Goal: Task Accomplishment & Management: Use online tool/utility

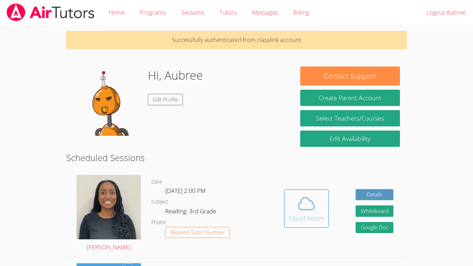
click at [304, 205] on icon at bounding box center [305, 203] width 19 height 19
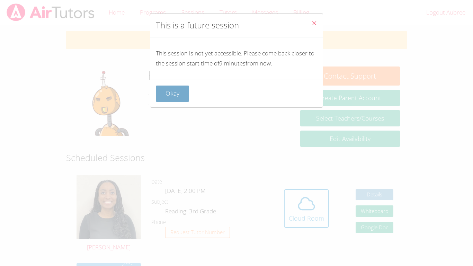
click at [181, 91] on button "Okay" at bounding box center [172, 93] width 33 height 16
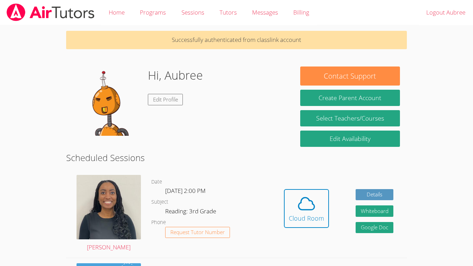
click at [284, 189] on button "Cloud Room" at bounding box center [306, 208] width 45 height 39
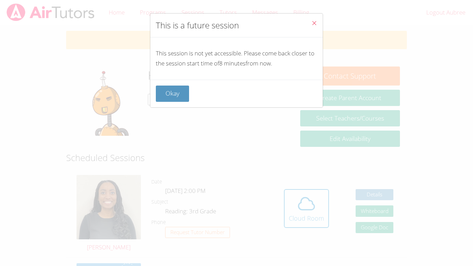
click at [421, 224] on div "This is a future session This session is not yet accessible. Please come back c…" at bounding box center [236, 133] width 473 height 266
click at [312, 27] on span "Close" at bounding box center [314, 24] width 6 height 8
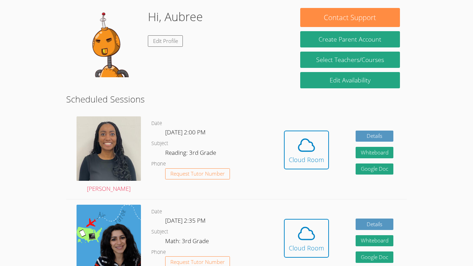
scroll to position [59, 0]
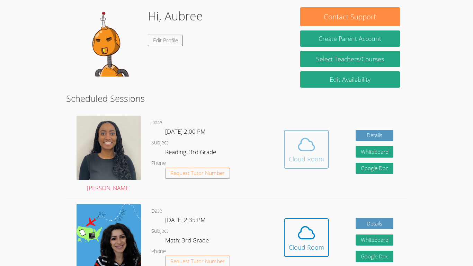
click at [310, 150] on icon at bounding box center [306, 144] width 16 height 12
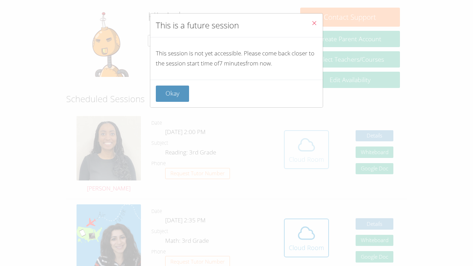
scroll to position [58, 0]
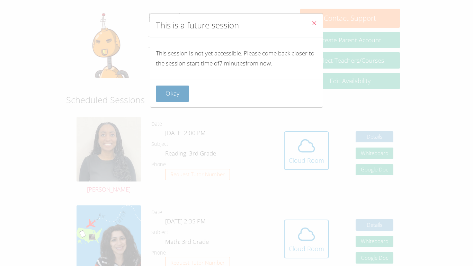
click at [168, 94] on button "Okay" at bounding box center [172, 93] width 33 height 16
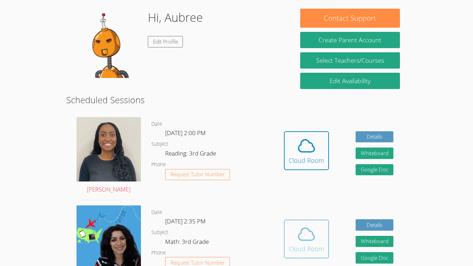
click at [300, 234] on icon at bounding box center [305, 233] width 19 height 19
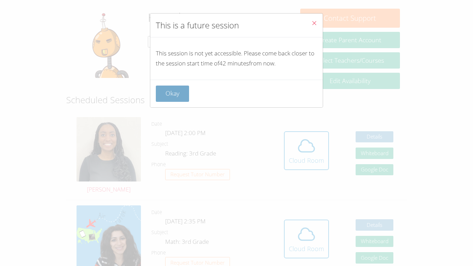
click at [177, 89] on button "Okay" at bounding box center [172, 93] width 33 height 16
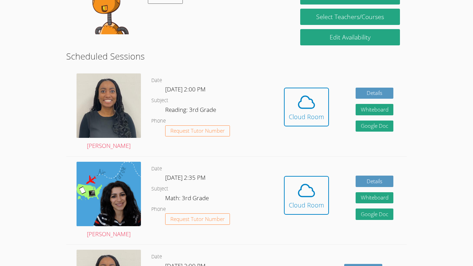
scroll to position [99, 0]
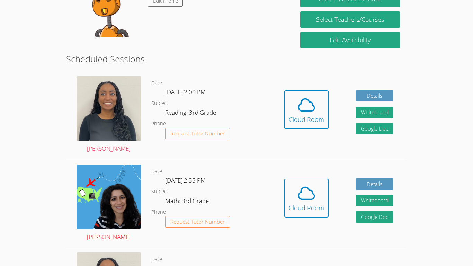
click at [115, 207] on img at bounding box center [108, 196] width 64 height 64
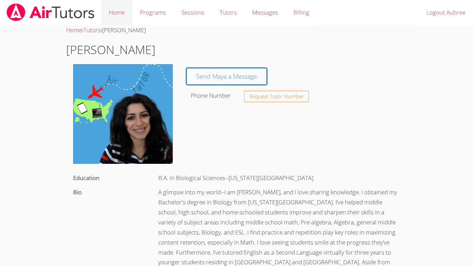
click at [116, 13] on link "Home" at bounding box center [116, 12] width 31 height 25
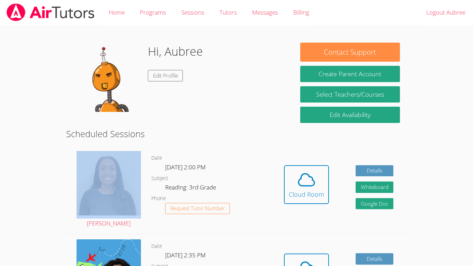
click at [403, 193] on div "Hidden Cloud Room Details Whiteboard Hidden Google Doc" at bounding box center [338, 190] width 136 height 88
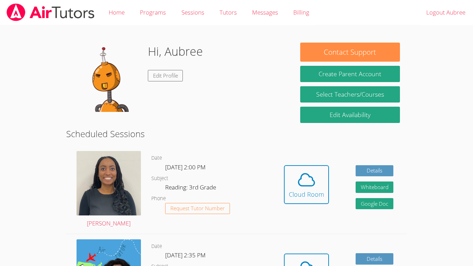
click at [403, 193] on div "Hidden Cloud Room Details Whiteboard Hidden Google Doc" at bounding box center [338, 190] width 136 height 88
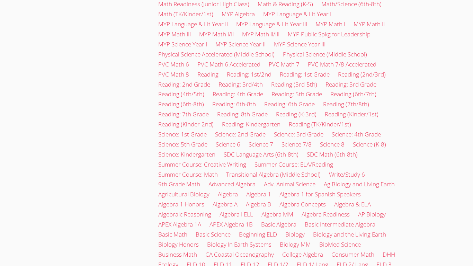
scroll to position [631, 0]
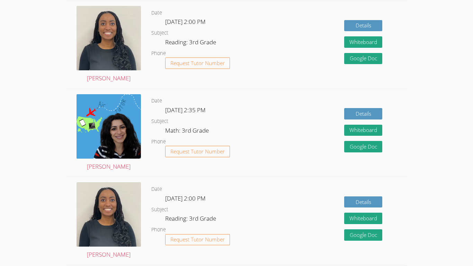
scroll to position [907, 0]
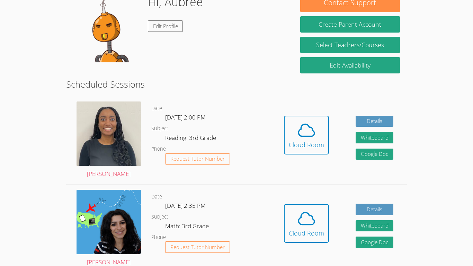
scroll to position [64, 0]
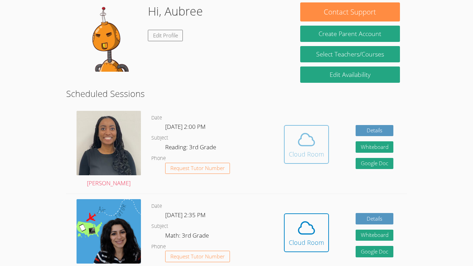
click at [308, 141] on icon at bounding box center [305, 139] width 19 height 19
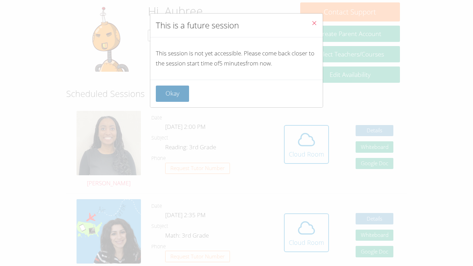
click at [184, 91] on button "Okay" at bounding box center [172, 93] width 33 height 16
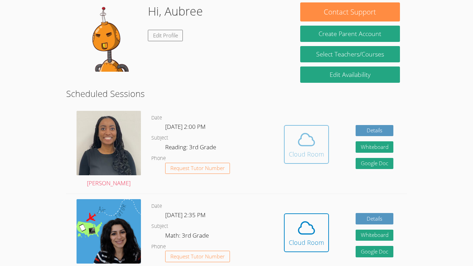
click at [309, 149] on div "Cloud Room" at bounding box center [306, 154] width 35 height 10
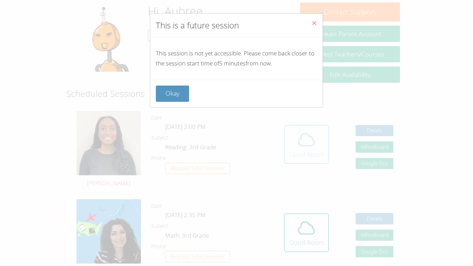
scroll to position [70, 0]
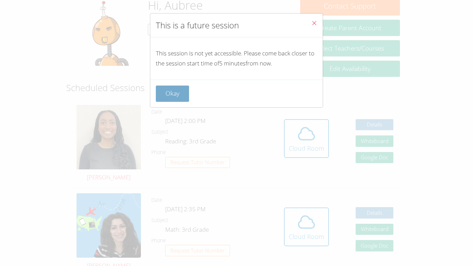
click at [176, 93] on button "Okay" at bounding box center [172, 93] width 33 height 16
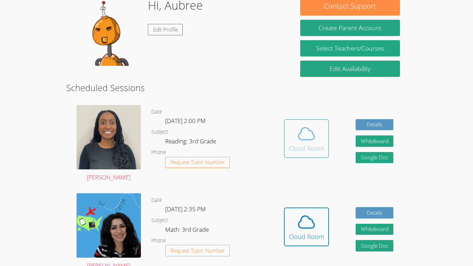
click at [299, 130] on icon at bounding box center [305, 133] width 19 height 19
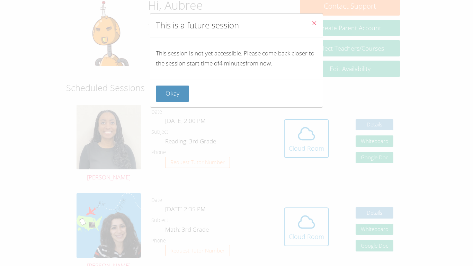
click at [318, 28] on button "Close" at bounding box center [313, 23] width 17 height 21
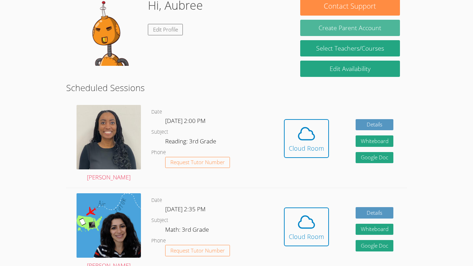
click at [284, 119] on button "Cloud Room" at bounding box center [306, 138] width 45 height 39
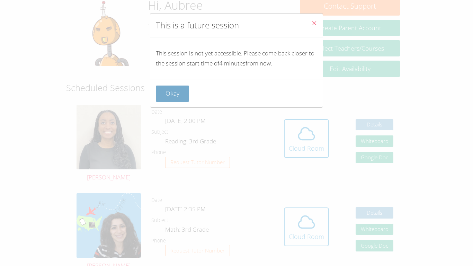
click at [163, 100] on button "Okay" at bounding box center [172, 93] width 33 height 16
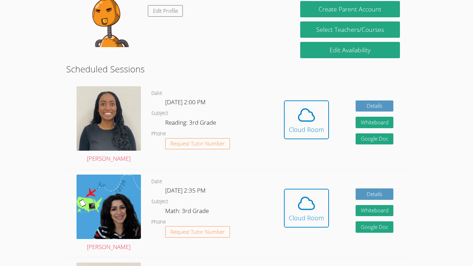
scroll to position [0, 0]
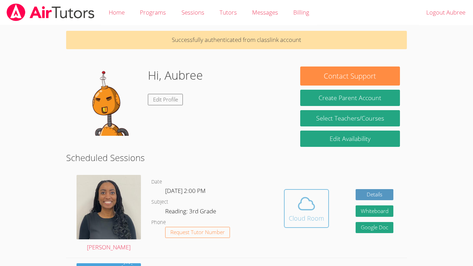
click at [297, 212] on icon at bounding box center [305, 203] width 19 height 19
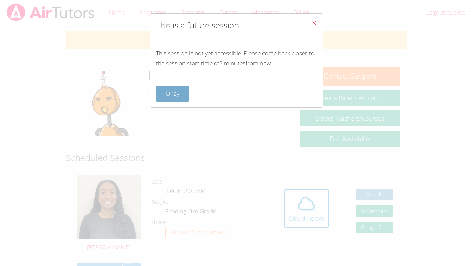
click at [172, 100] on button "Okay" at bounding box center [172, 93] width 33 height 16
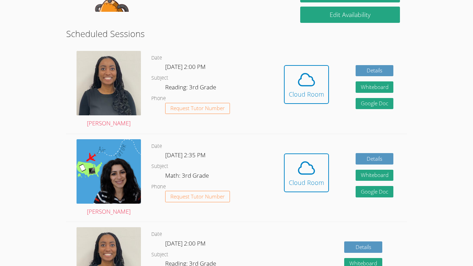
scroll to position [121, 0]
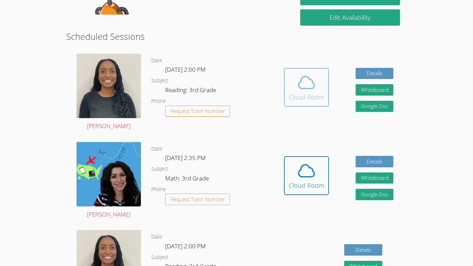
click at [300, 94] on div "Cloud Room" at bounding box center [306, 97] width 35 height 10
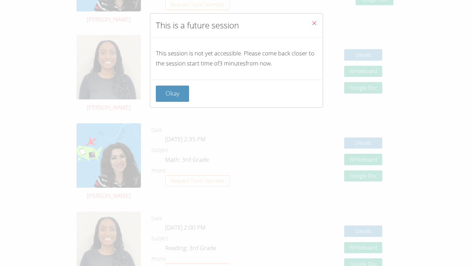
scroll to position [354, 0]
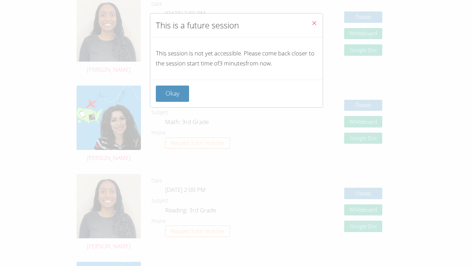
click at [195, 212] on div "This is a future session This session is not yet accessible. Please come back c…" at bounding box center [236, 133] width 473 height 266
click at [279, 171] on div "This is a future session This session is not yet accessible. Please come back c…" at bounding box center [236, 133] width 473 height 266
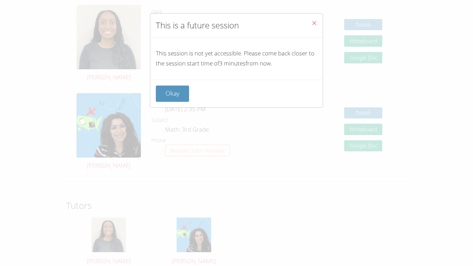
scroll to position [0, 0]
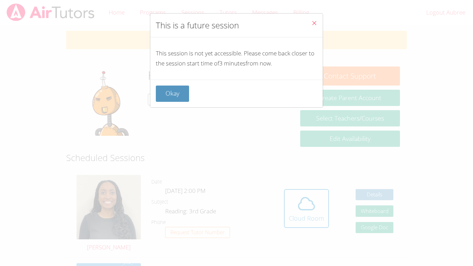
click at [309, 21] on button "Close" at bounding box center [313, 23] width 17 height 21
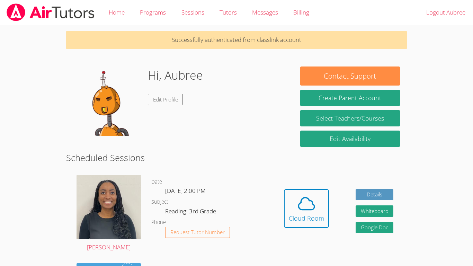
click at [312, 231] on link "Cloud Room" at bounding box center [306, 211] width 45 height 44
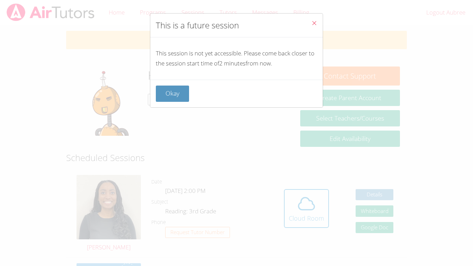
click at [328, 101] on div "This is a future session This session is not yet accessible. Please come back c…" at bounding box center [236, 133] width 473 height 266
click at [201, 144] on div "This is a future session This session is not yet accessible. Please come back c…" at bounding box center [236, 133] width 473 height 266
click at [312, 20] on icon "Close" at bounding box center [314, 23] width 6 height 6
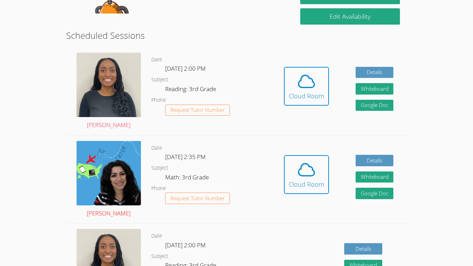
scroll to position [120, 0]
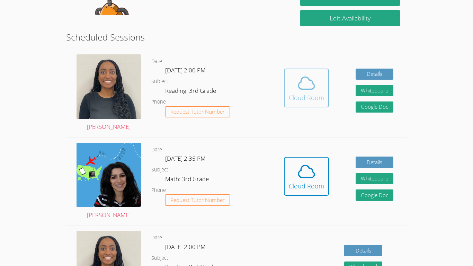
click at [315, 88] on span at bounding box center [306, 82] width 35 height 19
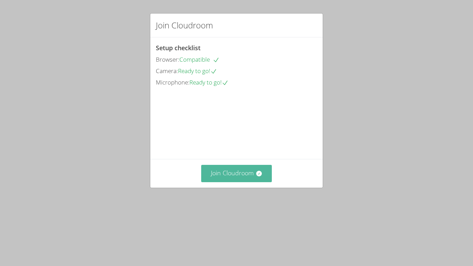
click at [248, 182] on button "Join Cloudroom" at bounding box center [236, 173] width 71 height 17
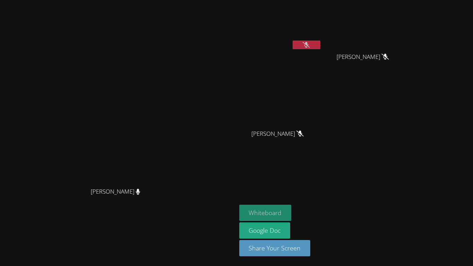
click at [291, 204] on button "Whiteboard" at bounding box center [265, 212] width 52 height 16
click at [291, 214] on button "Whiteboard" at bounding box center [265, 212] width 52 height 16
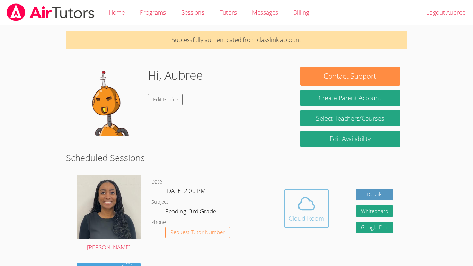
click at [305, 204] on icon at bounding box center [305, 203] width 19 height 19
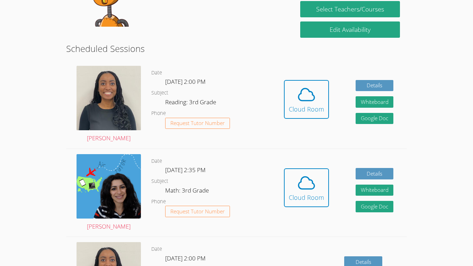
scroll to position [108, 0]
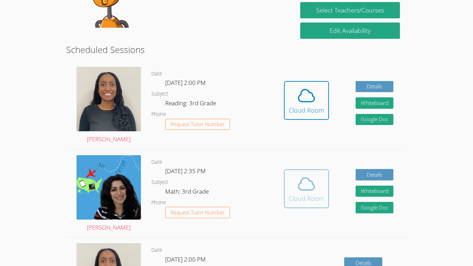
click at [302, 187] on icon at bounding box center [305, 183] width 19 height 19
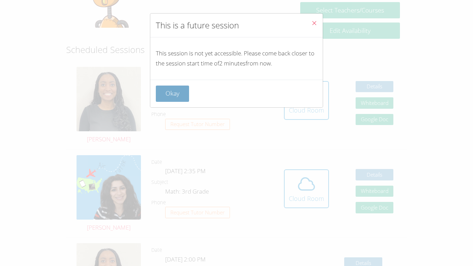
click at [159, 99] on button "Okay" at bounding box center [172, 93] width 33 height 16
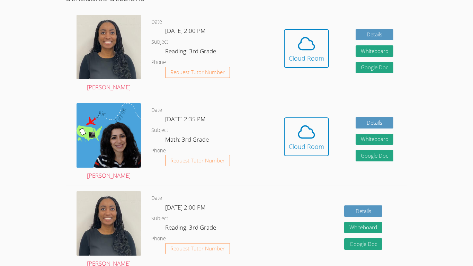
scroll to position [149, 0]
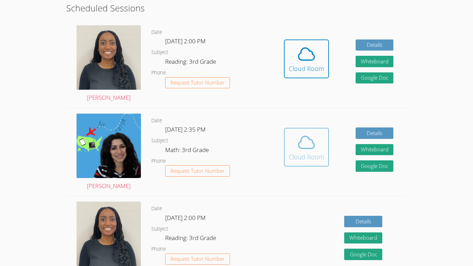
click at [323, 149] on button "Cloud Room" at bounding box center [306, 147] width 45 height 39
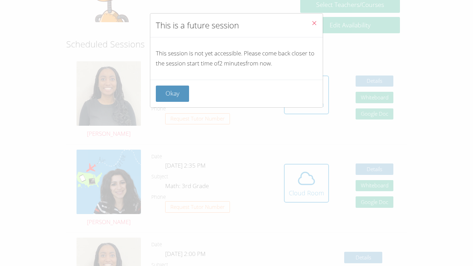
scroll to position [99, 0]
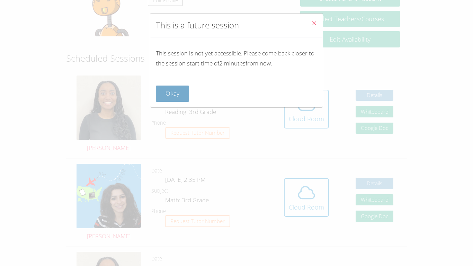
click at [168, 96] on button "Okay" at bounding box center [172, 93] width 33 height 16
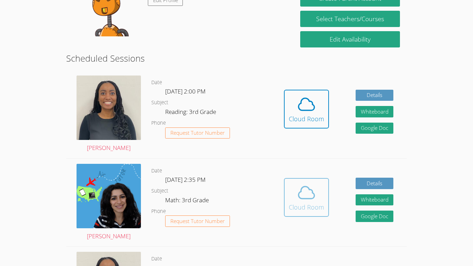
click at [308, 198] on icon at bounding box center [306, 192] width 16 height 12
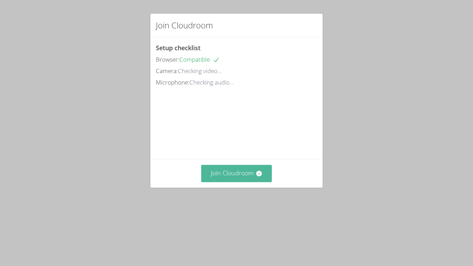
click at [241, 182] on button "Join Cloudroom" at bounding box center [236, 173] width 71 height 17
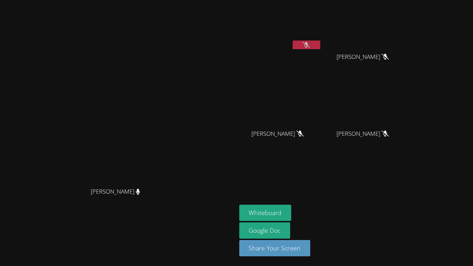
click at [304, 49] on div at bounding box center [306, 45] width 28 height 10
click at [304, 47] on icon at bounding box center [305, 45] width 7 height 6
click at [304, 48] on button at bounding box center [306, 44] width 28 height 9
click at [317, 20] on video at bounding box center [280, 26] width 82 height 46
click at [281, 205] on button "Whiteboard" at bounding box center [265, 212] width 52 height 16
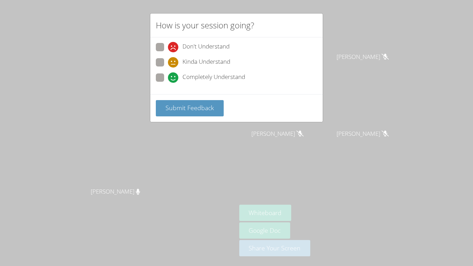
click at [199, 78] on span "Completely Understand" at bounding box center [213, 77] width 63 height 10
click at [174, 78] on input "Completely Understand" at bounding box center [171, 76] width 6 height 6
radio input "true"
click at [201, 111] on span "Submit Feedback" at bounding box center [189, 107] width 48 height 8
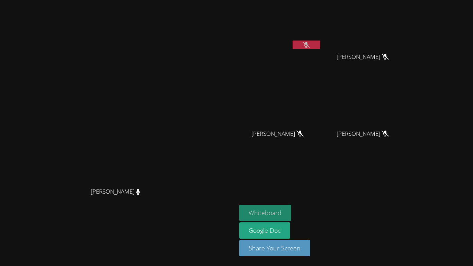
click at [291, 210] on button "Whiteboard" at bounding box center [265, 212] width 52 height 16
click at [66, 54] on video at bounding box center [118, 119] width 104 height 130
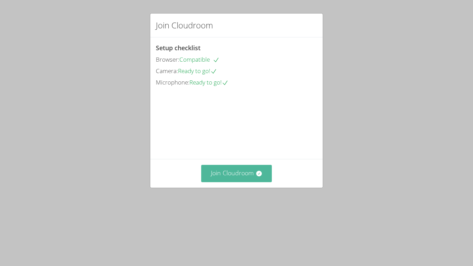
click at [241, 182] on button "Join Cloudroom" at bounding box center [236, 173] width 71 height 17
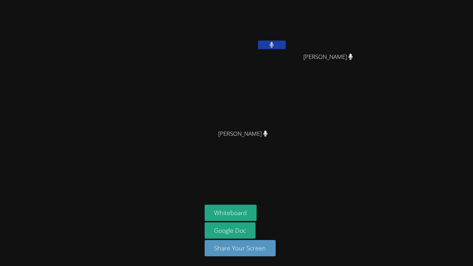
click at [293, 19] on video at bounding box center [331, 26] width 82 height 46
click at [348, 136] on div "[PERSON_NAME]" at bounding box center [331, 140] width 82 height 28
click at [348, 132] on icon at bounding box center [350, 133] width 4 height 6
click at [348, 135] on icon at bounding box center [350, 133] width 4 height 6
click at [279, 42] on button at bounding box center [272, 44] width 28 height 9
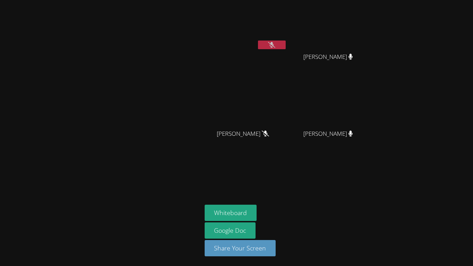
click at [268, 45] on icon at bounding box center [271, 45] width 7 height 6
click at [258, 40] on button at bounding box center [272, 44] width 28 height 9
click at [279, 44] on button at bounding box center [272, 44] width 28 height 9
click at [274, 51] on div at bounding box center [272, 45] width 28 height 10
click at [265, 47] on button at bounding box center [272, 44] width 28 height 9
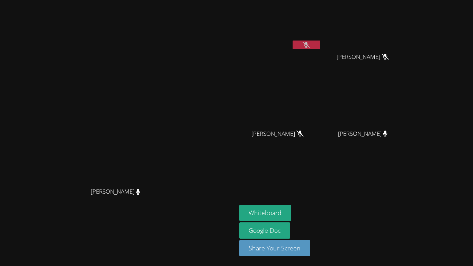
click at [308, 45] on button at bounding box center [306, 44] width 28 height 9
click at [291, 216] on button "Whiteboard" at bounding box center [265, 212] width 52 height 16
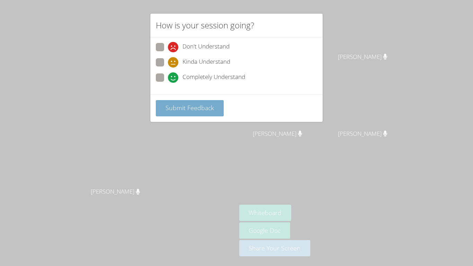
click at [210, 105] on span "Submit Feedback" at bounding box center [189, 107] width 48 height 8
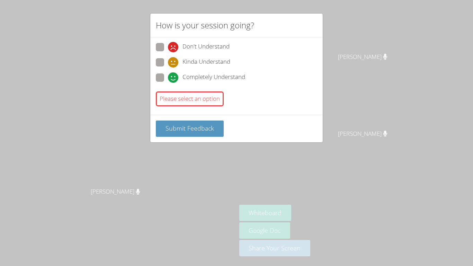
click at [177, 75] on icon at bounding box center [173, 77] width 10 height 10
click at [174, 75] on input "Completely Understand" at bounding box center [171, 76] width 6 height 6
radio input "true"
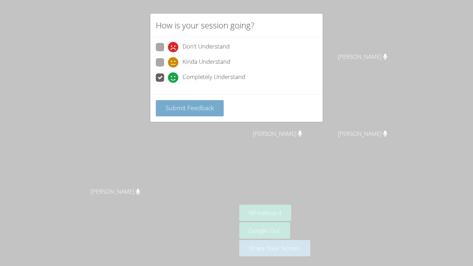
click at [186, 108] on span "Submit Feedback" at bounding box center [189, 107] width 48 height 8
